Goal: Task Accomplishment & Management: Complete application form

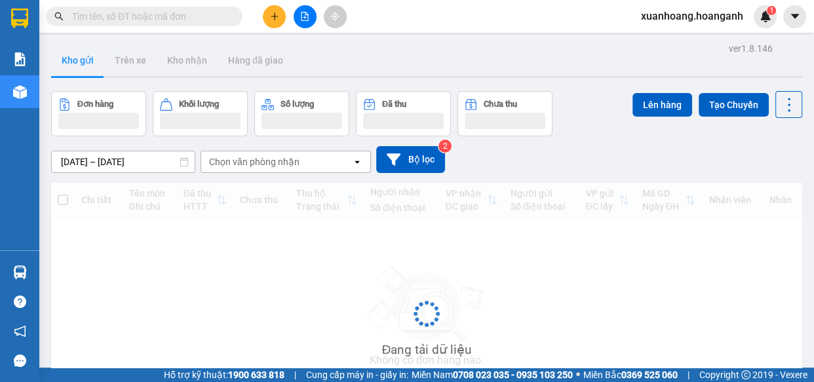
click at [698, 19] on span "xuanhoang.hoanganh" at bounding box center [691, 16] width 123 height 16
click at [684, 39] on span "Đăng xuất" at bounding box center [698, 40] width 96 height 14
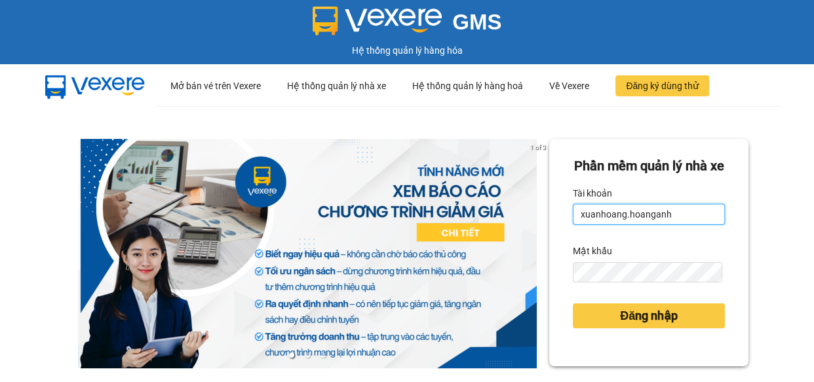
click at [675, 225] on input "xuanhoang.hoanganh" at bounding box center [649, 214] width 152 height 21
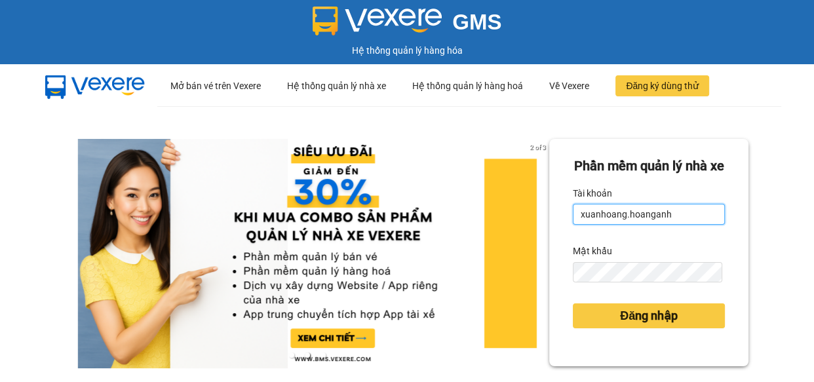
type input "maikhanh.hoanganh"
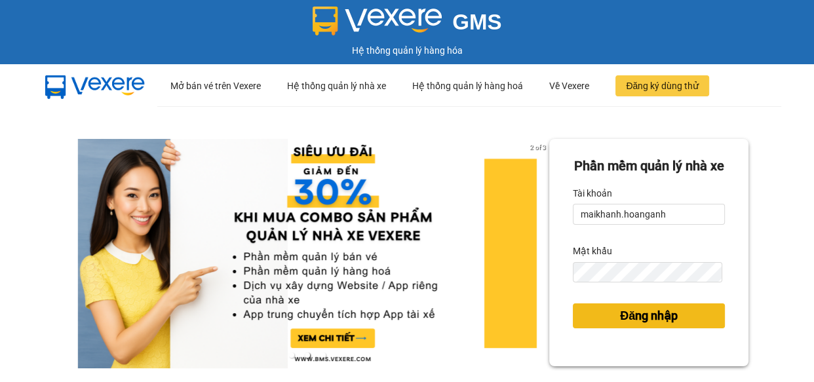
click at [649, 325] on span "Đăng nhập" at bounding box center [649, 316] width 58 height 18
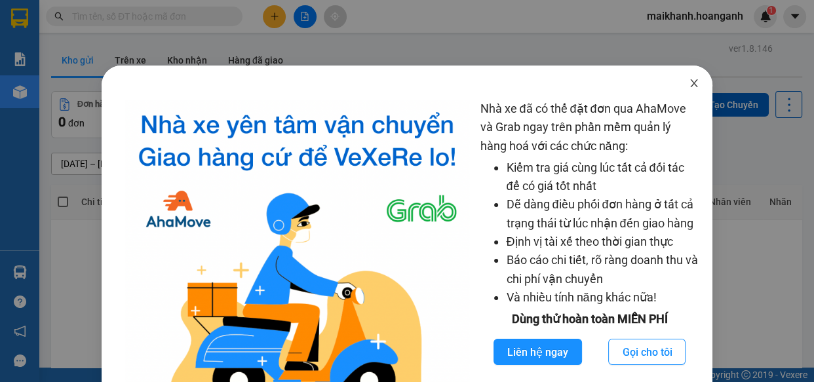
click at [690, 83] on icon "close" at bounding box center [693, 83] width 7 height 8
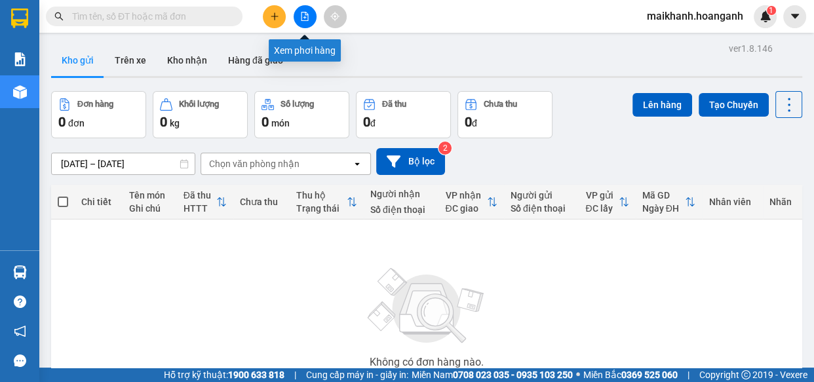
click at [305, 13] on icon "file-add" at bounding box center [304, 16] width 7 height 9
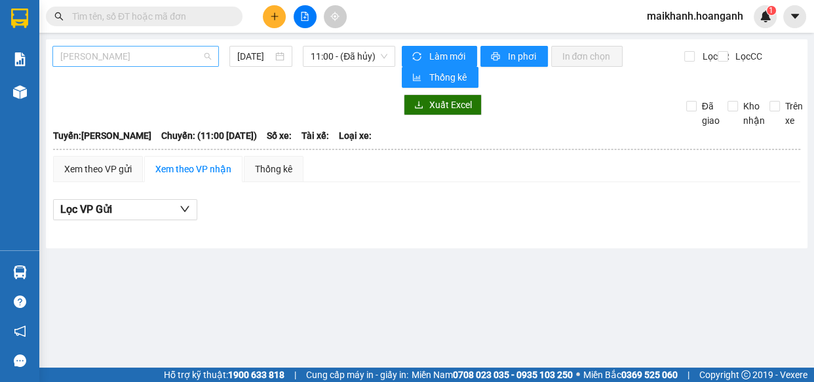
click at [160, 54] on span "[PERSON_NAME]" at bounding box center [135, 57] width 151 height 20
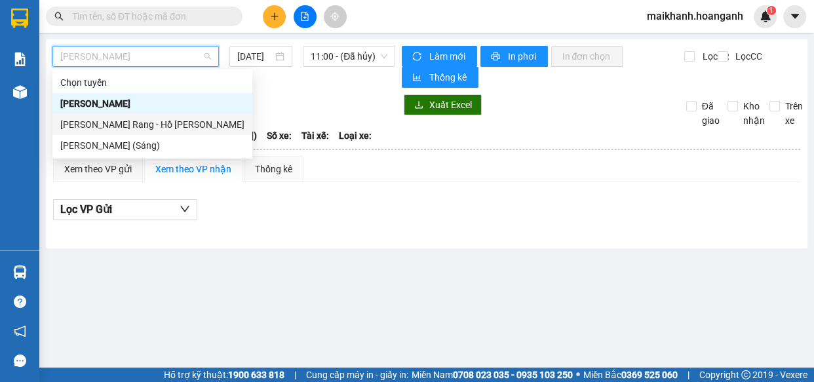
click at [148, 121] on div "[PERSON_NAME] Rang - Hồ [PERSON_NAME]" at bounding box center [152, 124] width 184 height 14
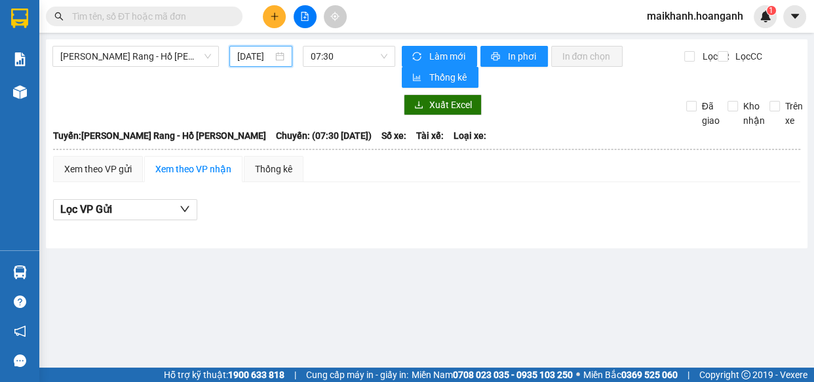
click at [259, 58] on input "[DATE]" at bounding box center [254, 56] width 35 height 14
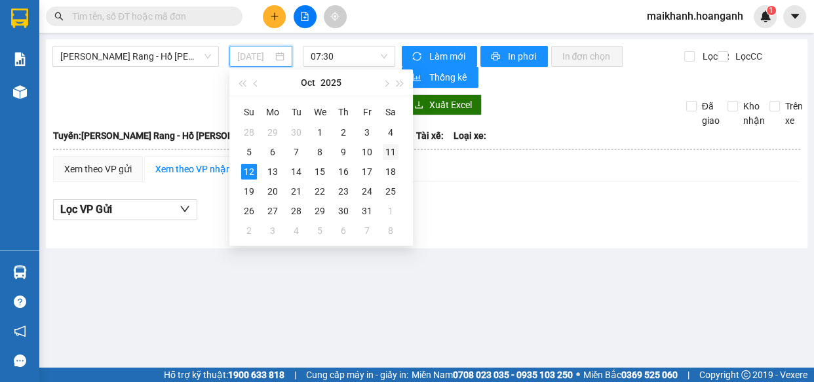
click at [392, 151] on div "11" at bounding box center [391, 152] width 16 height 16
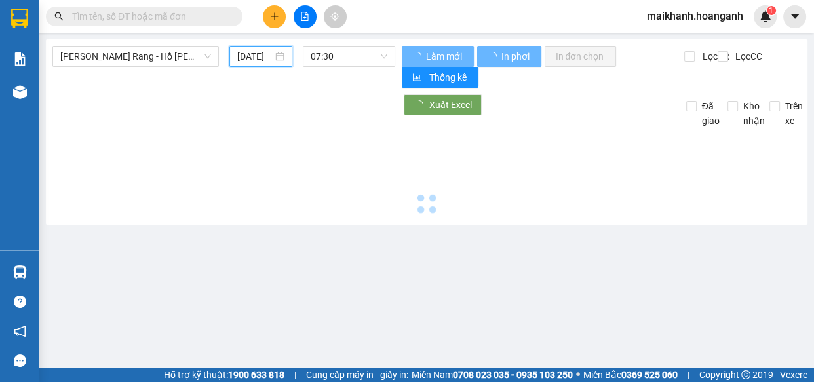
type input "[DATE]"
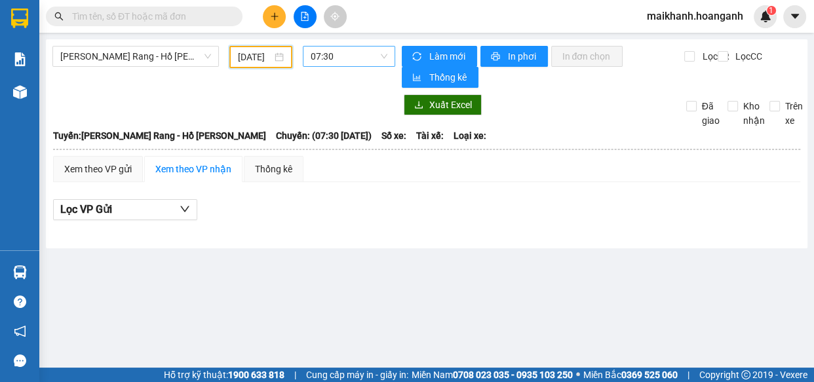
click at [370, 52] on span "07:30" at bounding box center [349, 57] width 77 height 20
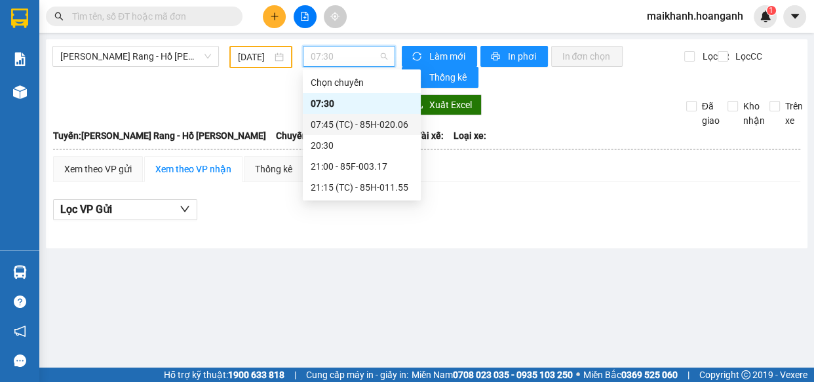
click at [385, 123] on div "07:45 (TC) - 85H-020.06" at bounding box center [362, 124] width 102 height 14
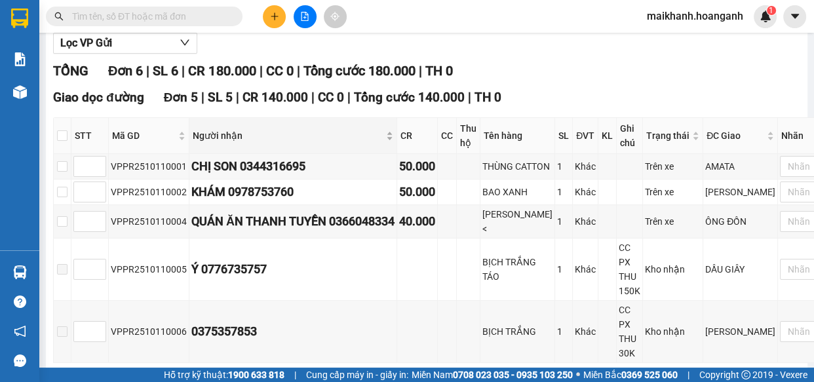
scroll to position [166, 0]
click at [67, 172] on input "checkbox" at bounding box center [62, 166] width 10 height 10
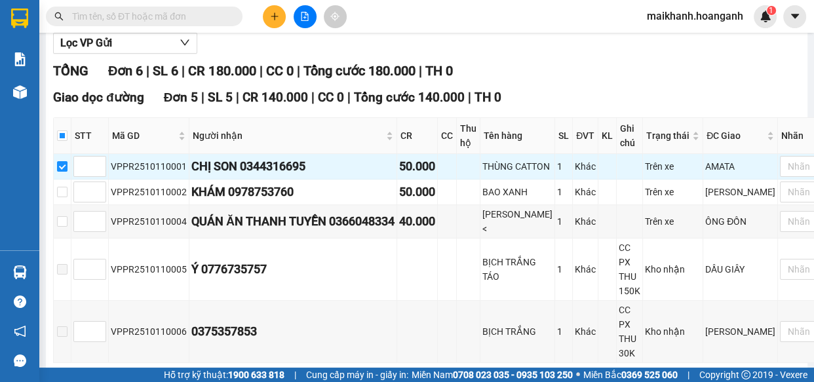
scroll to position [330, 0]
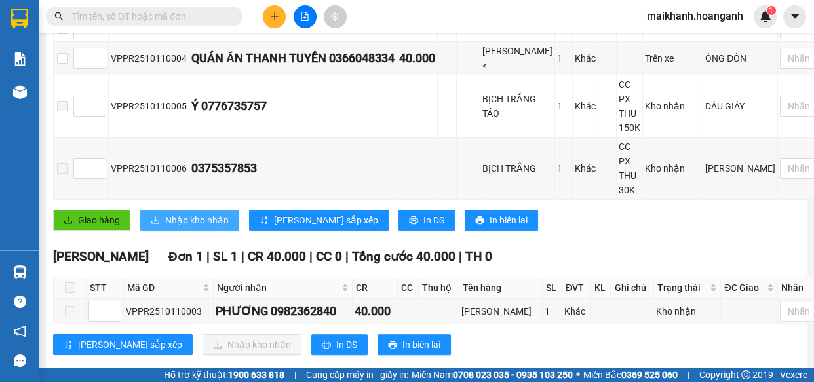
click at [195, 227] on span "Nhập kho nhận" at bounding box center [197, 220] width 64 height 14
checkbox input "false"
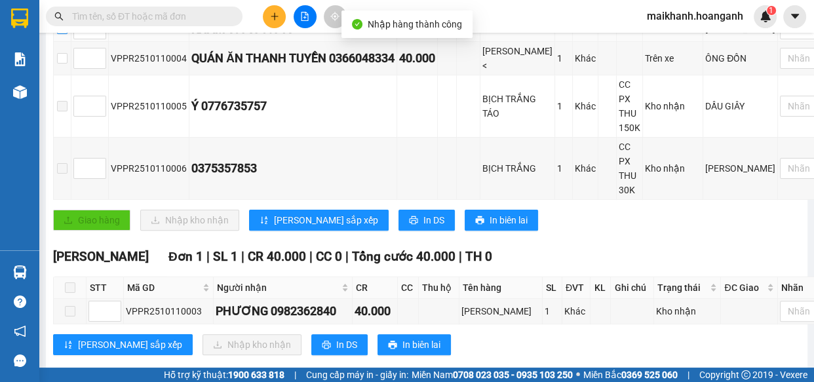
click at [66, 34] on input "checkbox" at bounding box center [62, 29] width 10 height 10
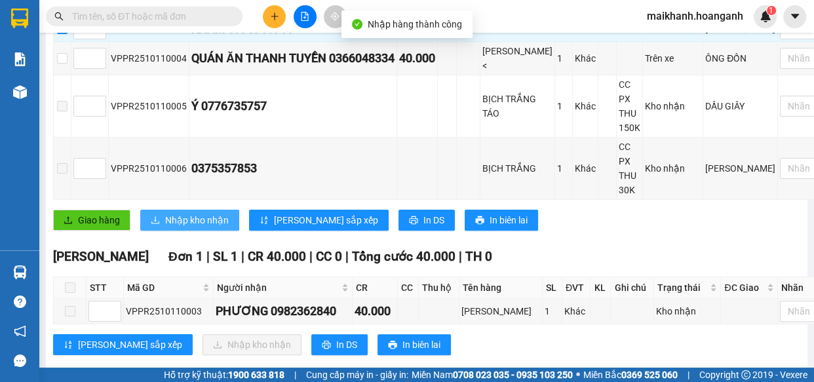
click at [183, 227] on span "Nhập kho nhận" at bounding box center [197, 220] width 64 height 14
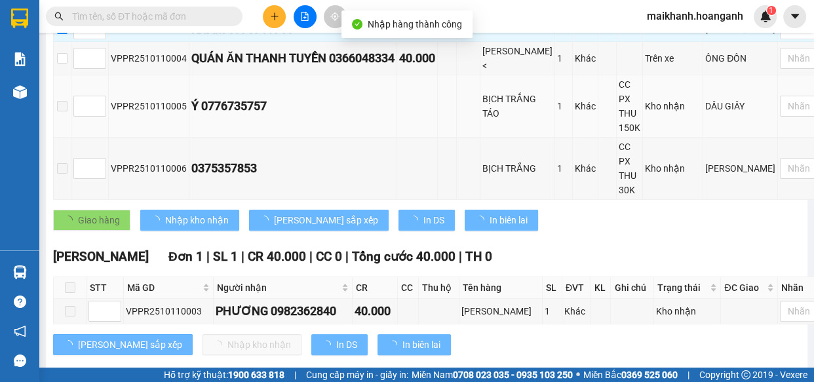
checkbox input "false"
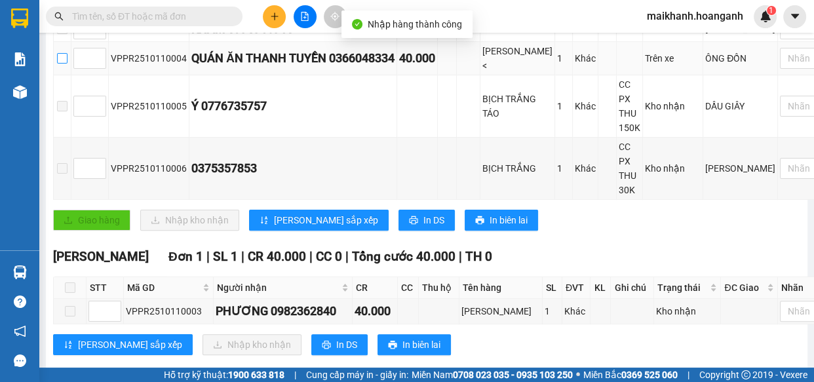
click at [66, 64] on input "checkbox" at bounding box center [62, 58] width 10 height 10
checkbox input "true"
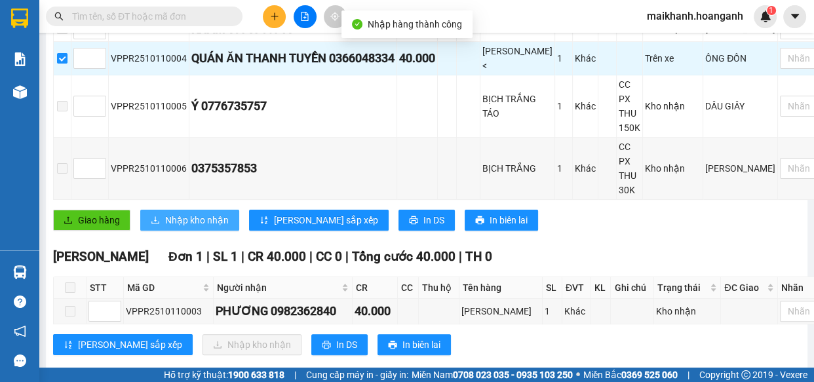
click at [187, 227] on span "Nhập kho nhận" at bounding box center [197, 220] width 64 height 14
checkbox input "false"
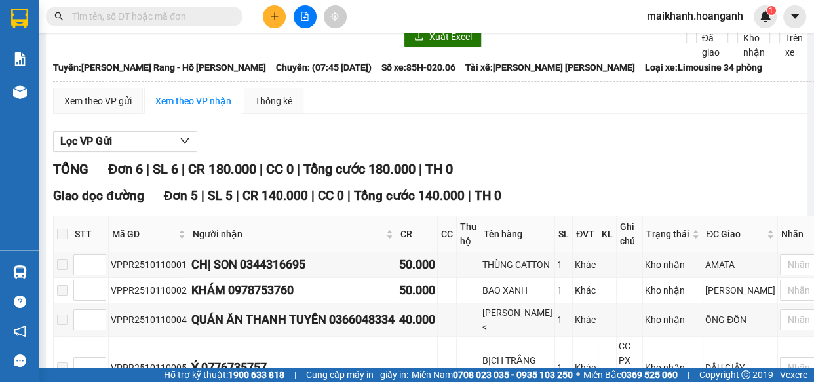
scroll to position [0, 0]
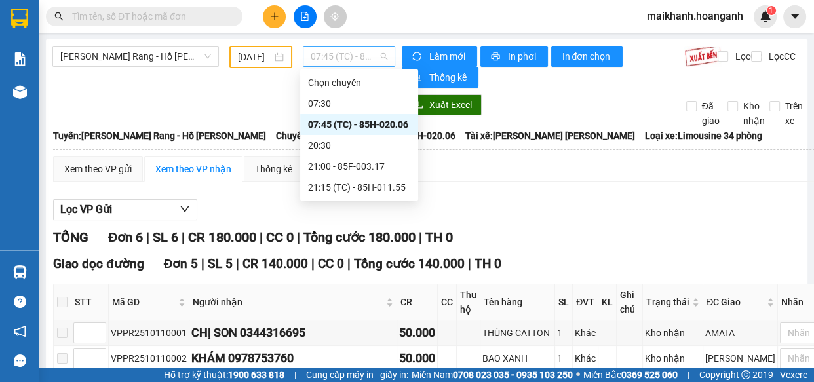
click at [356, 52] on span "07:45 (TC) - 85H-020.06" at bounding box center [349, 57] width 77 height 20
click at [362, 185] on div "21:15 (TC) - 85H-011.55" at bounding box center [359, 187] width 102 height 14
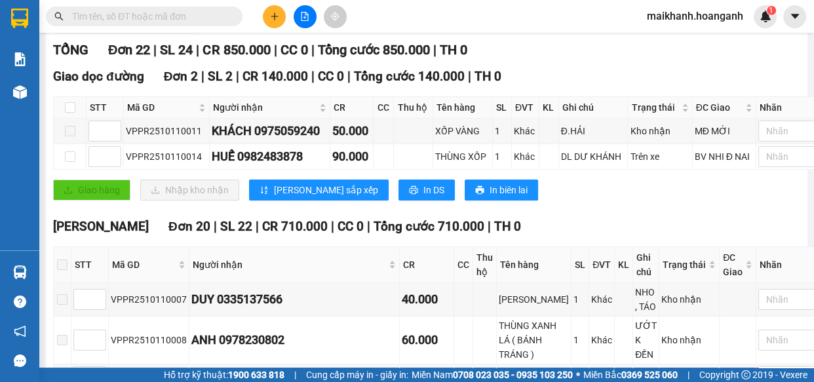
scroll to position [205, 0]
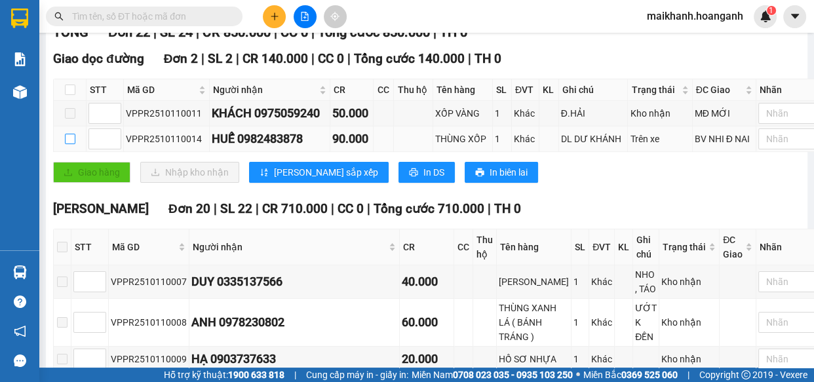
click at [69, 137] on input "checkbox" at bounding box center [70, 139] width 10 height 10
checkbox input "true"
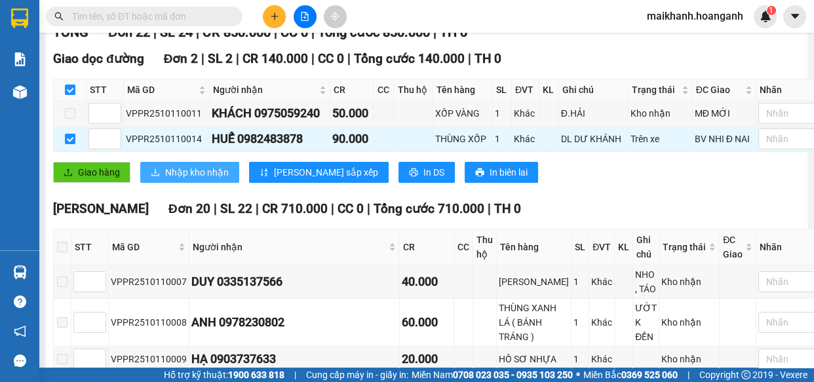
click at [204, 177] on span "Nhập kho nhận" at bounding box center [197, 172] width 64 height 14
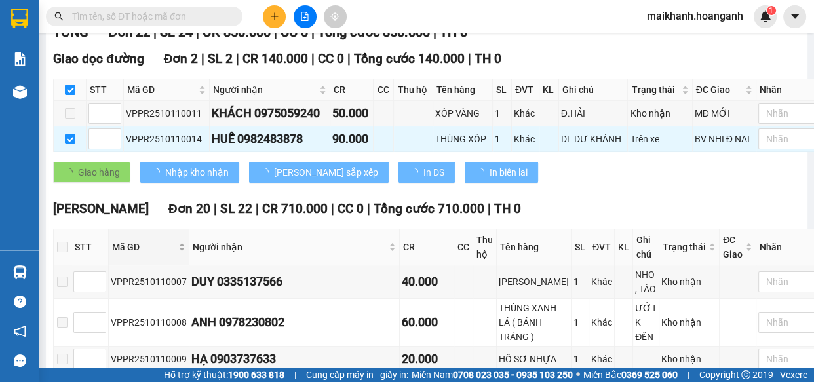
checkbox input "false"
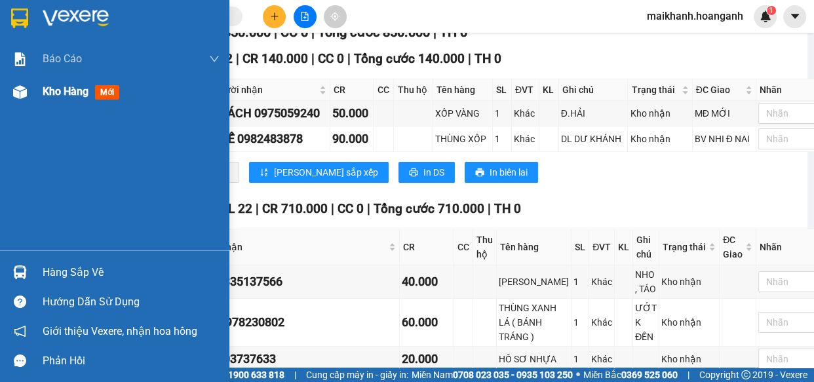
click at [71, 92] on span "Kho hàng" at bounding box center [66, 91] width 46 height 12
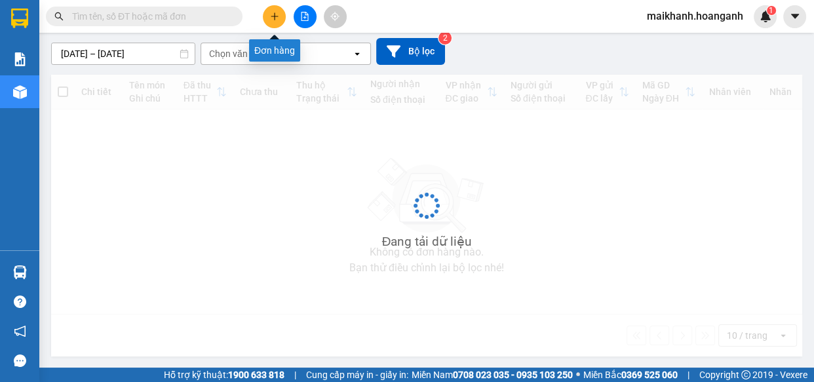
scroll to position [111, 0]
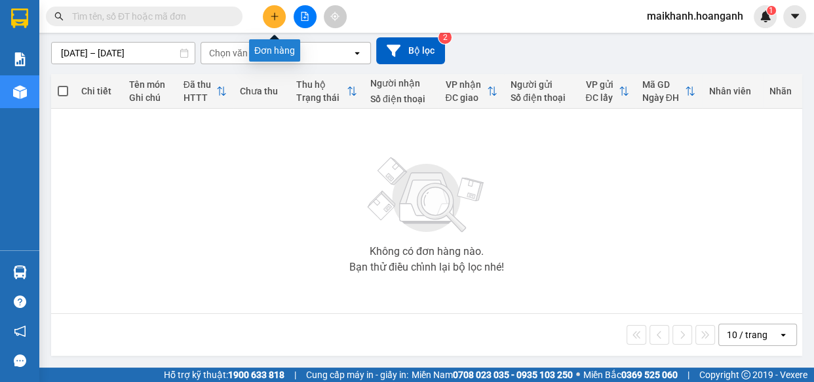
click at [278, 13] on icon "plus" at bounding box center [274, 16] width 9 height 9
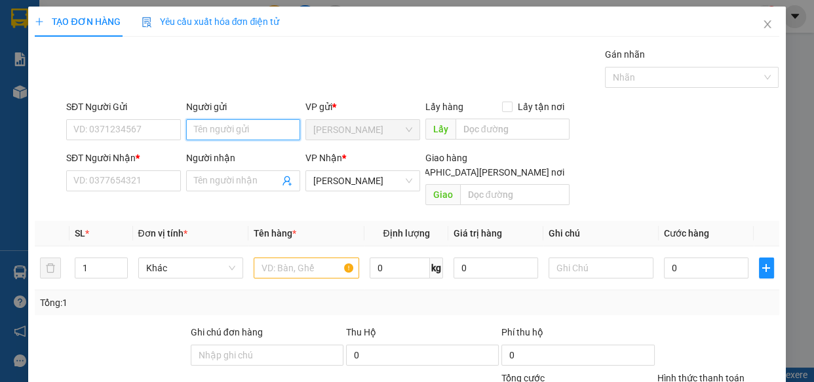
click at [272, 130] on input "Người gửi" at bounding box center [243, 129] width 115 height 21
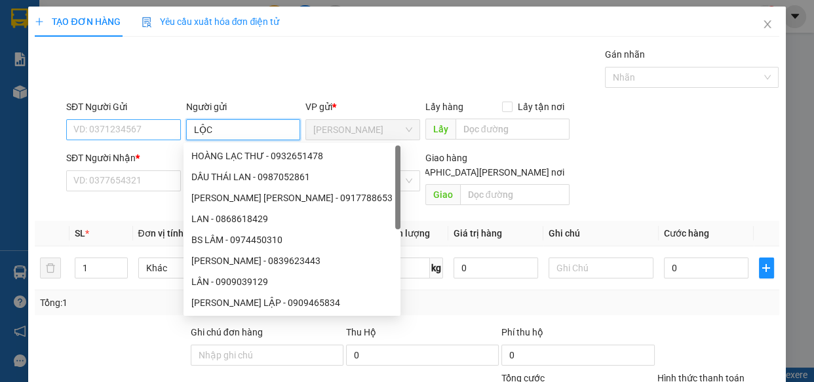
type input "LỘC"
click at [156, 130] on input "SĐT Người Gửi" at bounding box center [123, 129] width 115 height 21
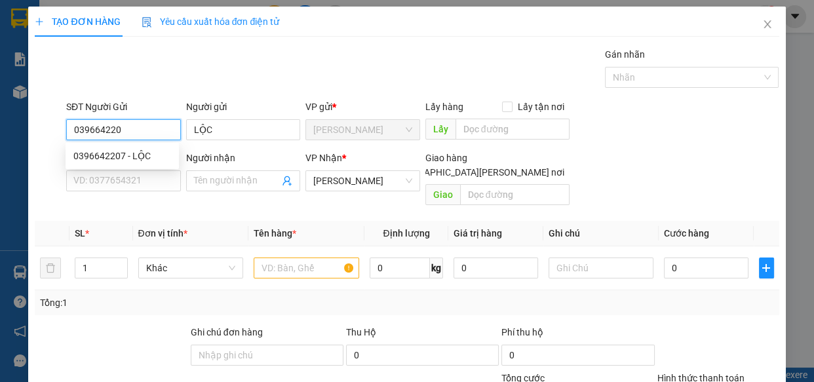
type input "0396642207"
click at [115, 157] on div "0396642207 - LỘC" at bounding box center [122, 156] width 98 height 14
type input "30.000"
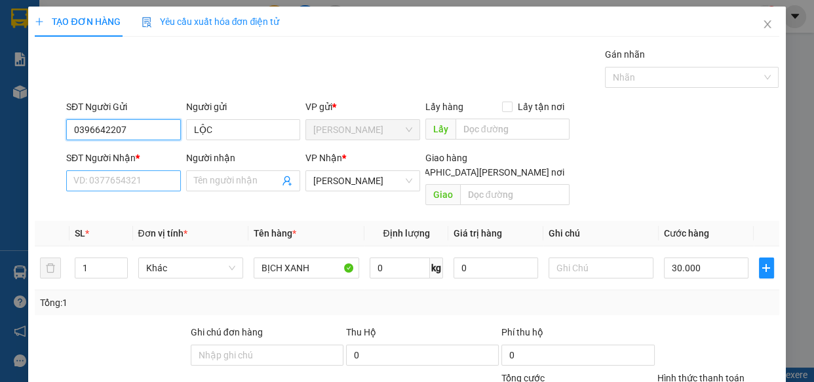
type input "0396642207"
click at [123, 179] on input "SĐT Người Nhận *" at bounding box center [123, 180] width 115 height 21
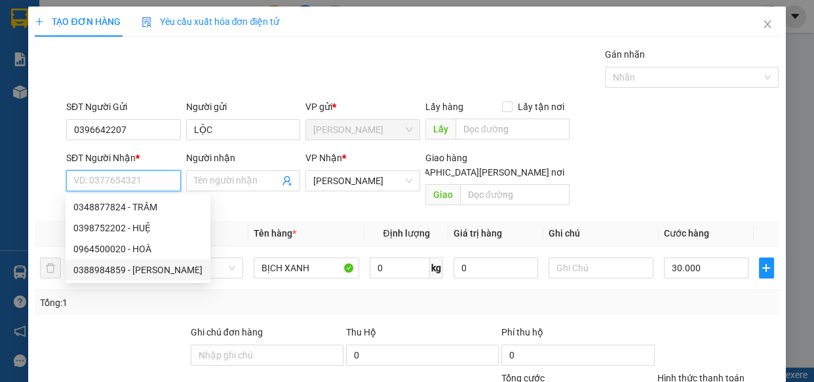
click at [111, 272] on div "0388984859 - [PERSON_NAME]" at bounding box center [137, 270] width 129 height 14
type input "0388984859"
type input "PHÚC"
type input "50.000"
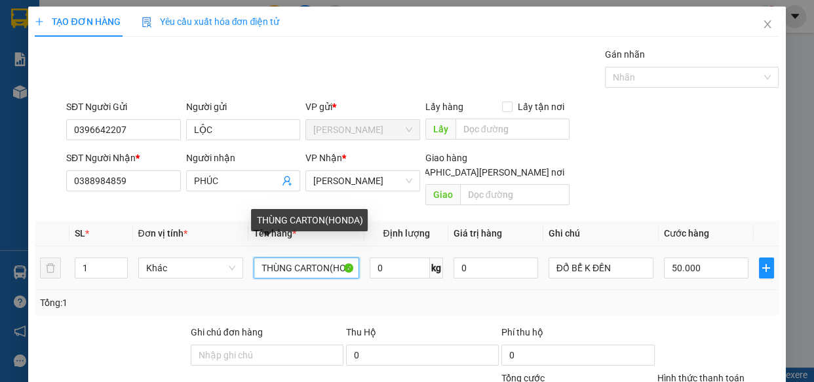
click at [349, 257] on input "THÙNG CARTON(HONDA)" at bounding box center [306, 267] width 105 height 21
click at [349, 257] on input "THÙNG CARTON(DA)" at bounding box center [306, 267] width 105 height 21
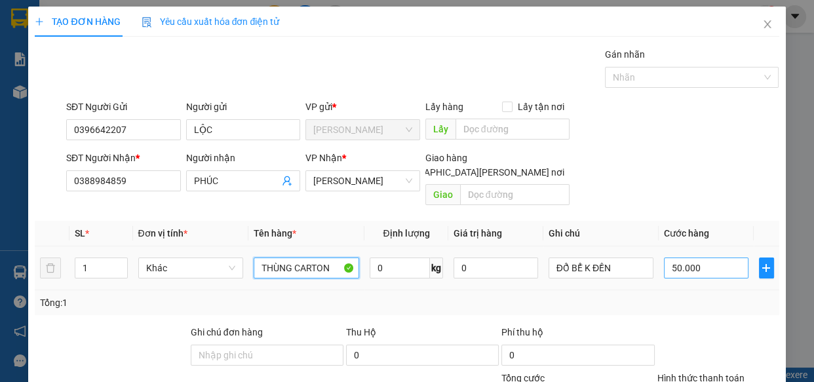
type input "THÙNG CARTON"
click at [690, 257] on input "50.000" at bounding box center [706, 267] width 85 height 21
type input "3"
type input "30"
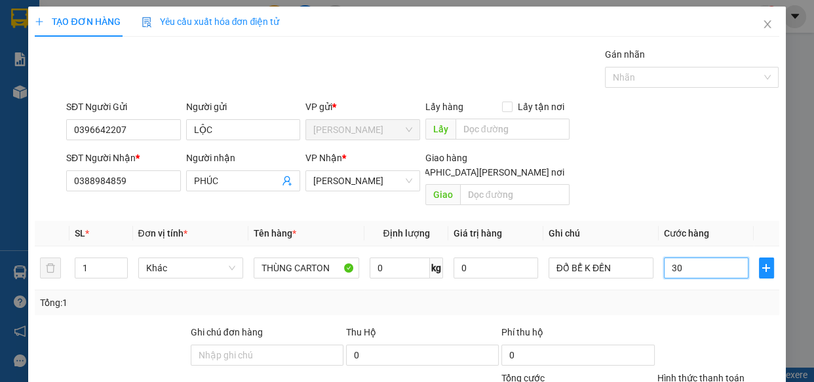
type input "30"
type input "30.000"
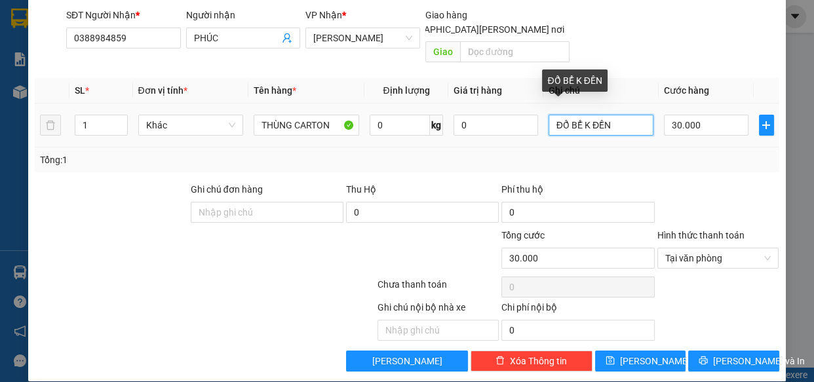
click at [615, 115] on input "ĐỔ BỂ K ĐỀN" at bounding box center [600, 125] width 105 height 21
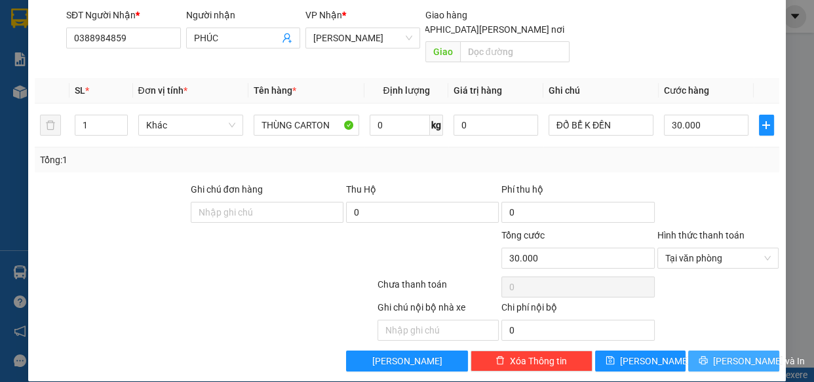
click at [734, 354] on span "[PERSON_NAME] và In" at bounding box center [759, 361] width 92 height 14
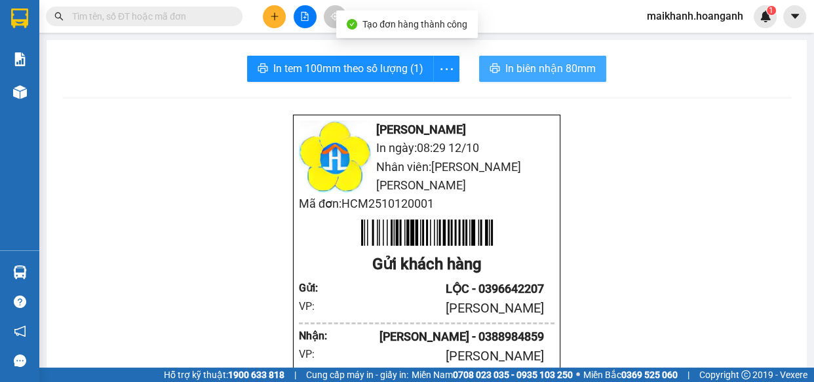
click at [553, 67] on span "In biên nhận 80mm" at bounding box center [550, 68] width 90 height 16
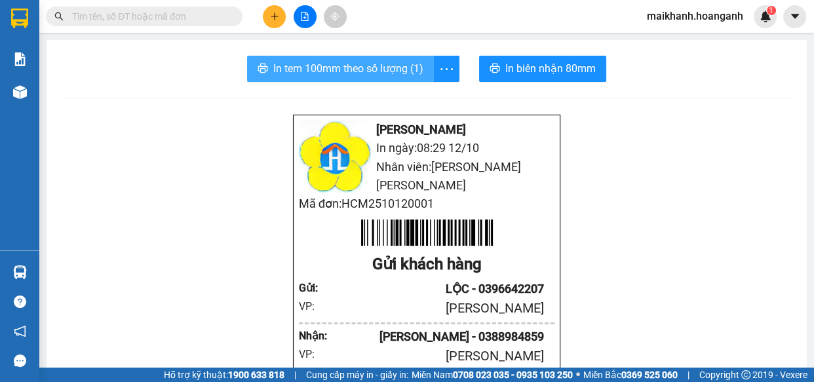
click at [359, 69] on span "In tem 100mm theo số lượng (1)" at bounding box center [348, 68] width 150 height 16
